Goal: Task Accomplishment & Management: Use online tool/utility

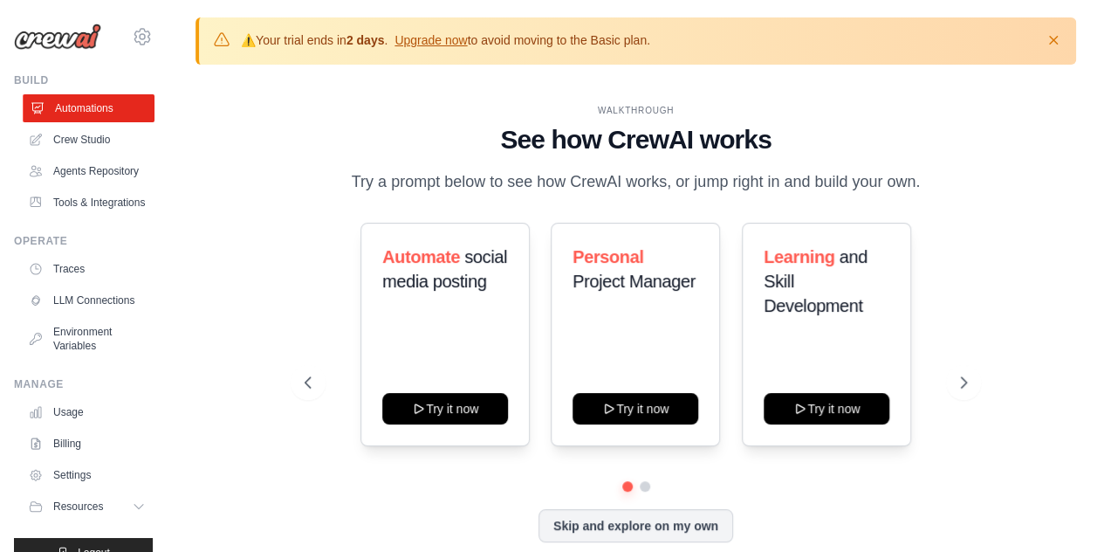
click at [72, 113] on link "Automations" at bounding box center [89, 108] width 132 height 28
click at [73, 148] on link "Crew Studio" at bounding box center [89, 140] width 132 height 28
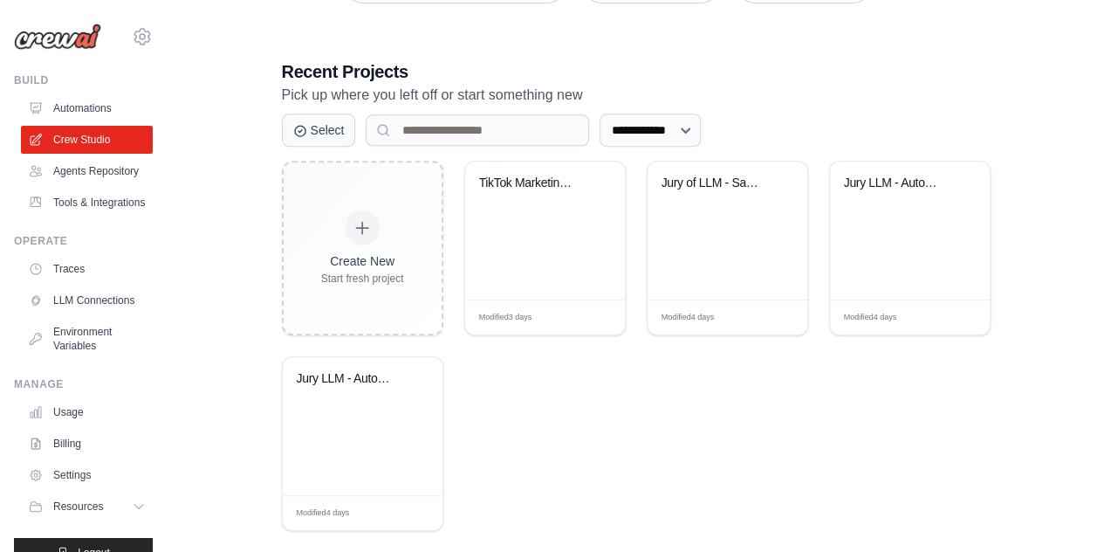
scroll to position [407, 0]
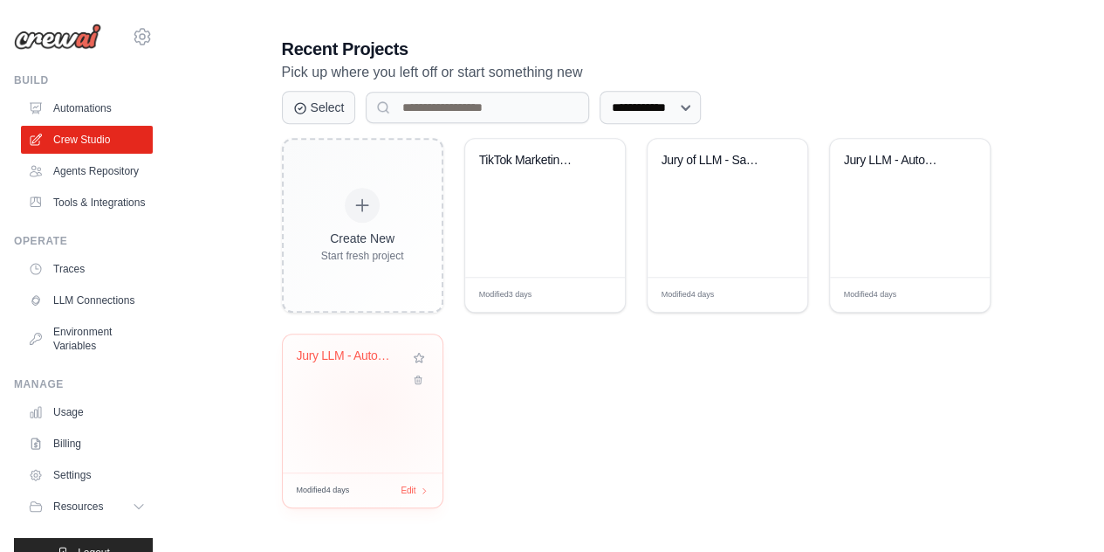
click at [368, 407] on div "Jury LLM - Automation Prospection C..." at bounding box center [363, 403] width 160 height 138
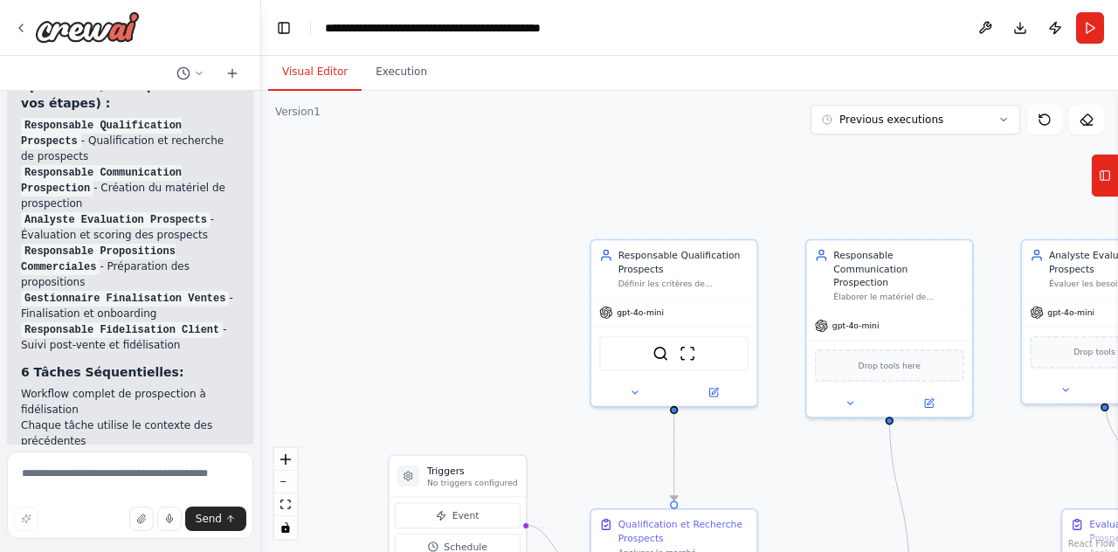
scroll to position [4546, 0]
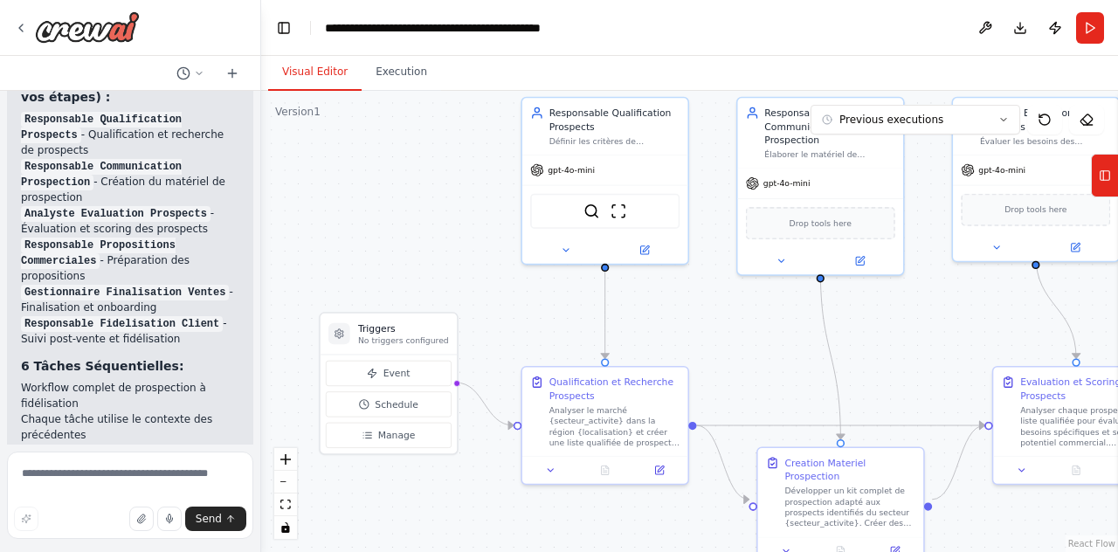
drag, startPoint x: 574, startPoint y: 445, endPoint x: 505, endPoint y: 301, distance: 160.1
click at [505, 301] on div ".deletable-edge-delete-btn { width: 20px; height: 20px; border: 0px solid #ffff…" at bounding box center [689, 321] width 856 height 461
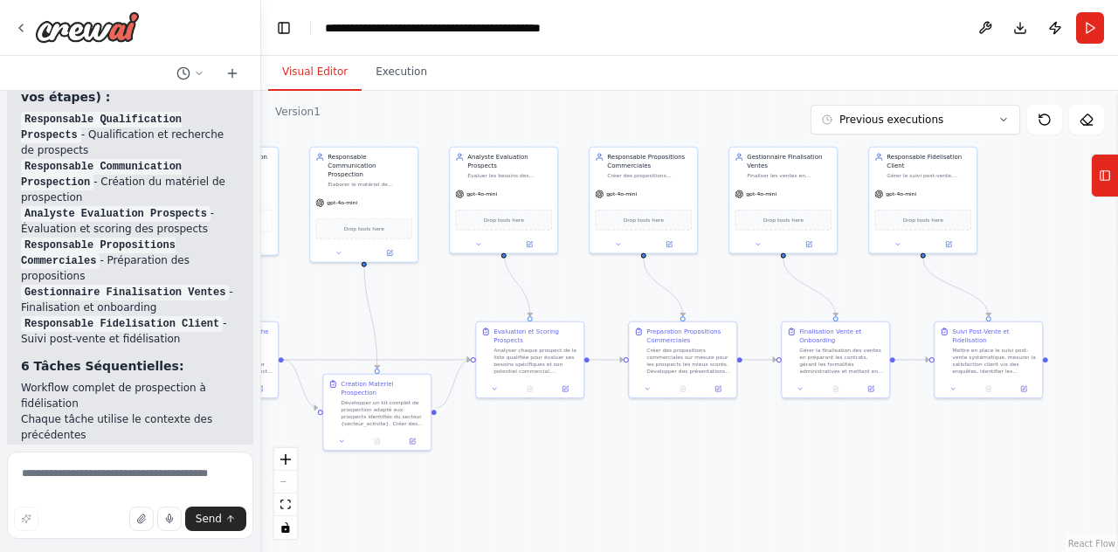
drag, startPoint x: 658, startPoint y: 333, endPoint x: 161, endPoint y: 366, distance: 498.7
click at [161, 366] on div "Hello! I'm the CrewAI assistant. What kind of automation do you want to build? …" at bounding box center [559, 276] width 1118 height 552
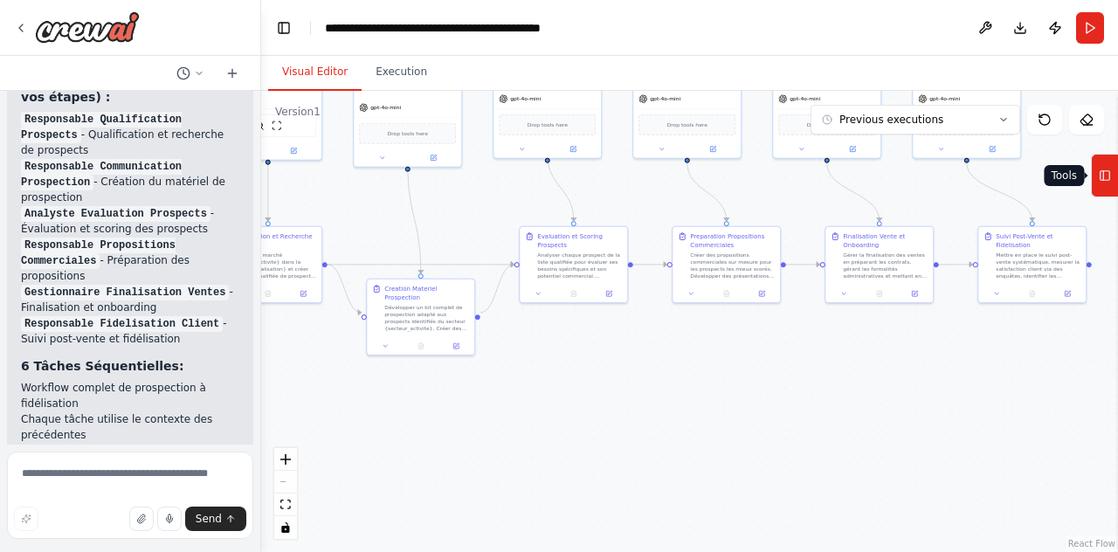
drag, startPoint x: 920, startPoint y: 340, endPoint x: 1117, endPoint y: 158, distance: 267.5
click at [1117, 158] on div "Hello! I'm the CrewAI assistant. What kind of automation do you want to build? …" at bounding box center [559, 276] width 1118 height 552
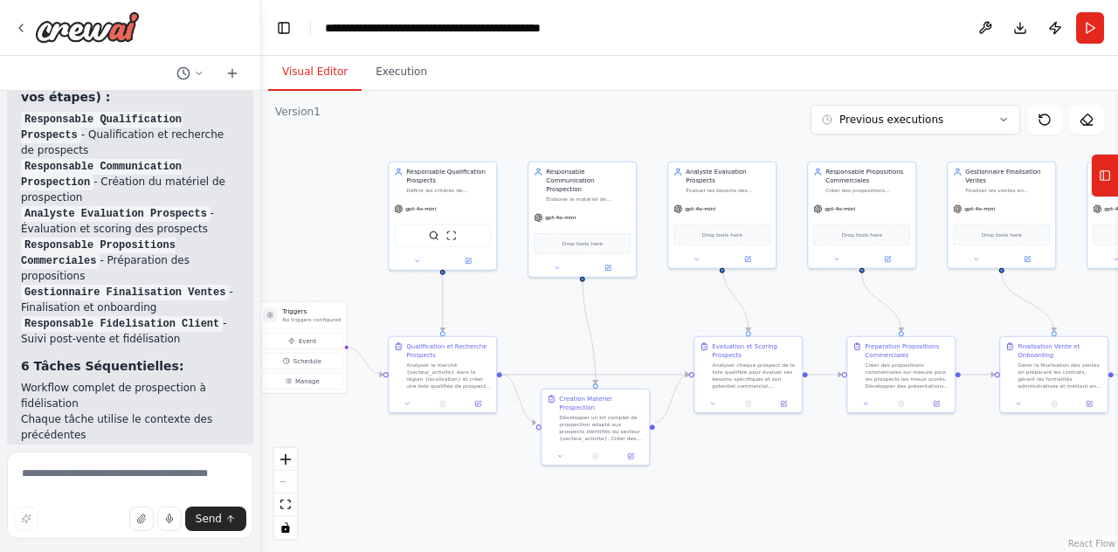
drag, startPoint x: 722, startPoint y: 343, endPoint x: 574, endPoint y: 256, distance: 171.4
click at [574, 256] on div ".deletable-edge-delete-btn { width: 20px; height: 20px; border: 0px solid #ffff…" at bounding box center [689, 321] width 856 height 461
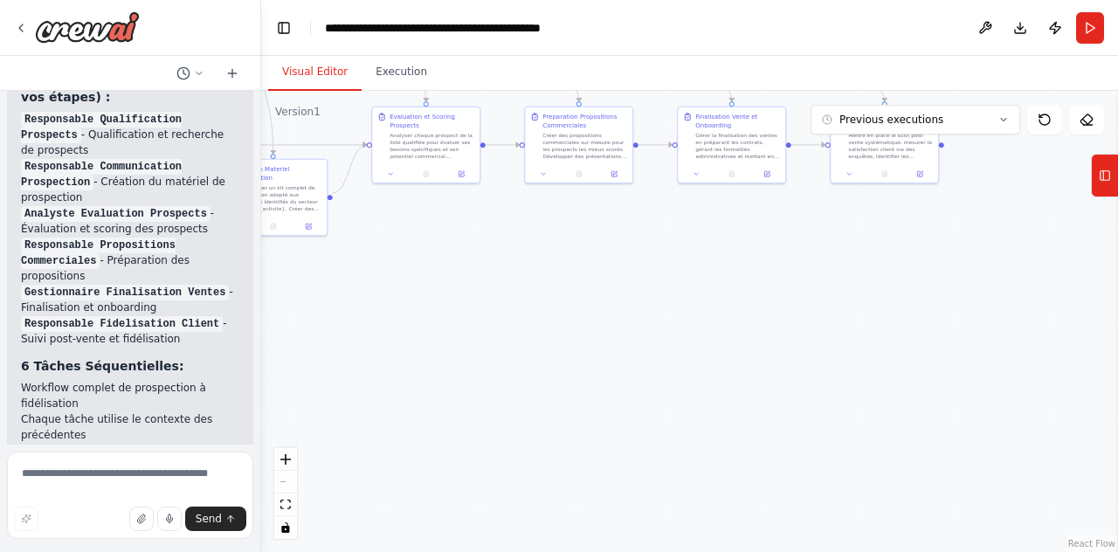
click at [574, 256] on div ".deletable-edge-delete-btn { width: 20px; height: 20px; border: 0px solid #ffff…" at bounding box center [689, 321] width 856 height 461
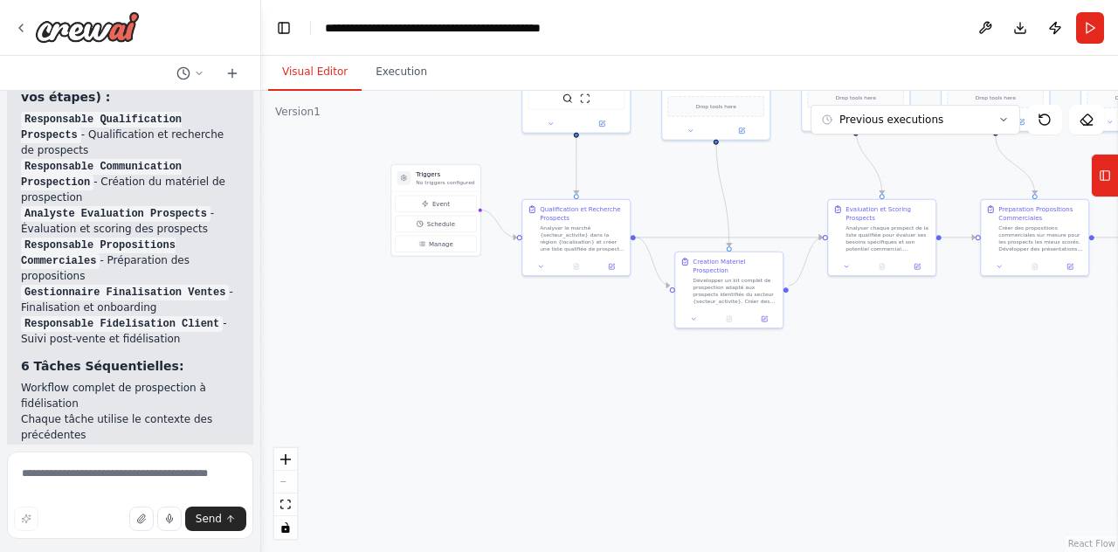
drag, startPoint x: 574, startPoint y: 256, endPoint x: 1117, endPoint y: 404, distance: 562.1
click at [1117, 404] on div "Hello! I'm the CrewAI assistant. What kind of automation do you want to build? …" at bounding box center [559, 276] width 1118 height 552
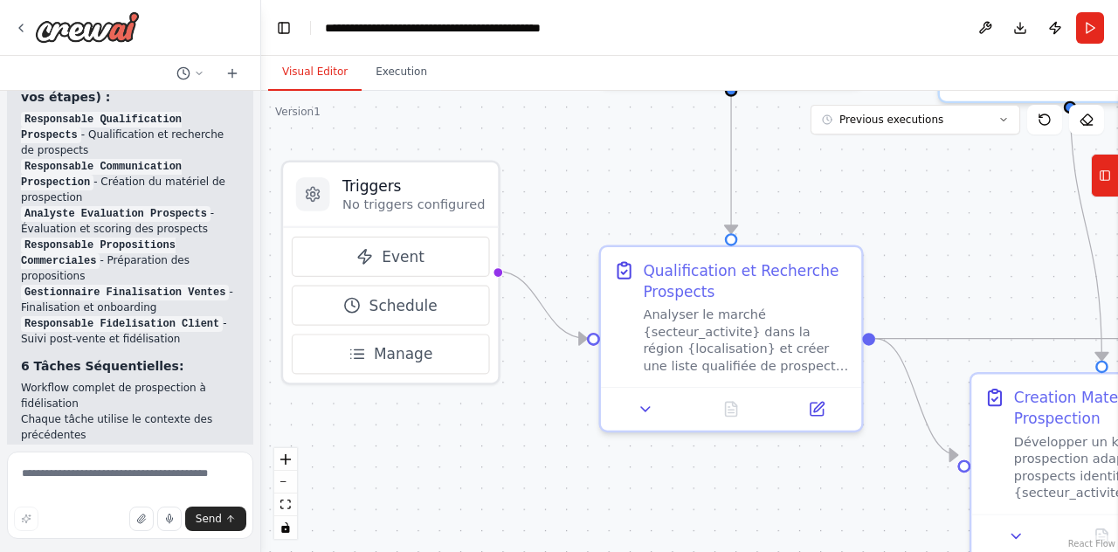
drag, startPoint x: 665, startPoint y: 261, endPoint x: 592, endPoint y: 196, distance: 98.3
click at [592, 196] on div ".deletable-edge-delete-btn { width: 20px; height: 20px; border: 0px solid #ffff…" at bounding box center [689, 321] width 856 height 461
